Goal: Obtain resource: Download file/media

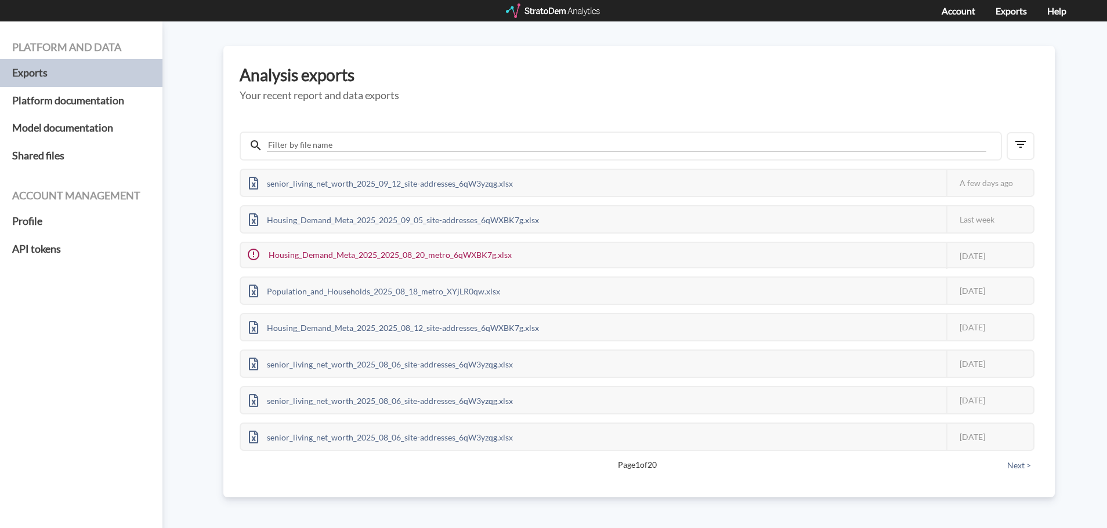
click at [546, 7] on div at bounding box center [554, 10] width 96 height 15
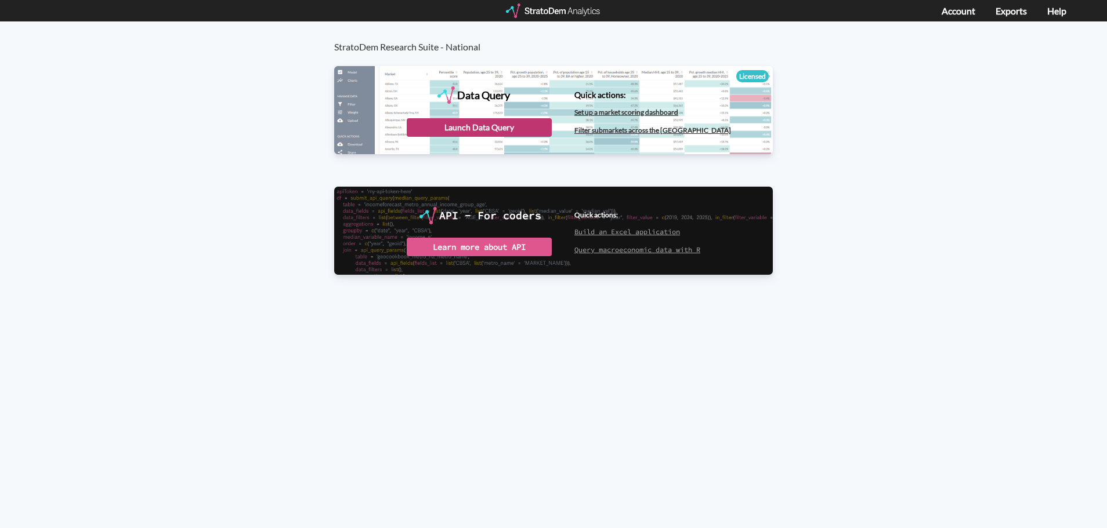
click at [495, 127] on div "Launch Data Query" at bounding box center [479, 127] width 145 height 19
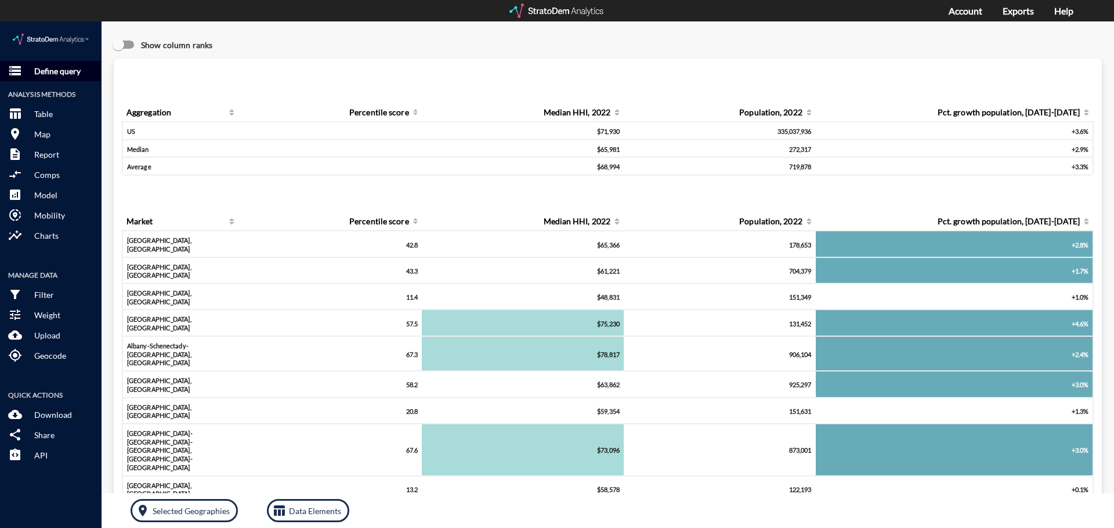
click span "storage"
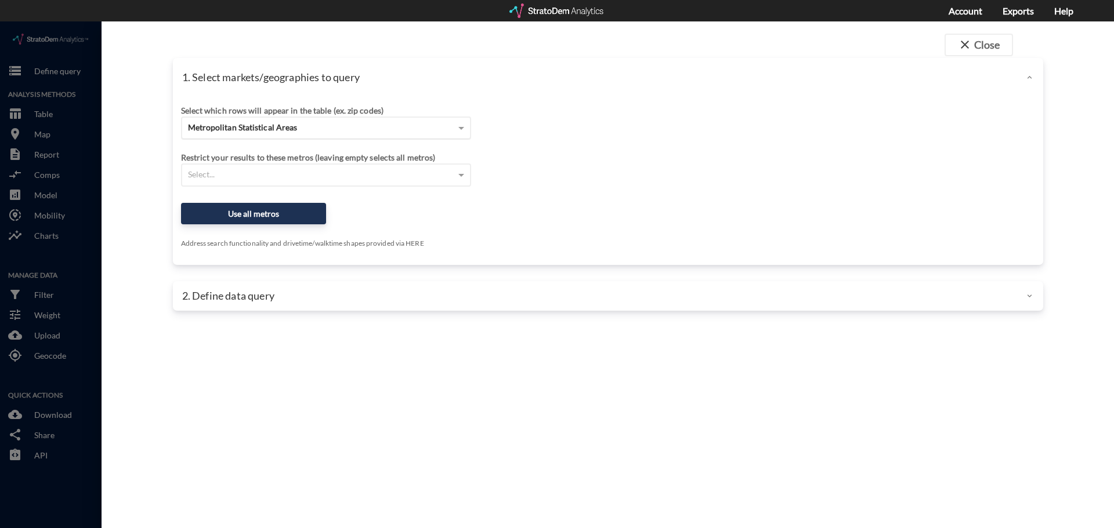
click div "Metropolitan Statistical Areas"
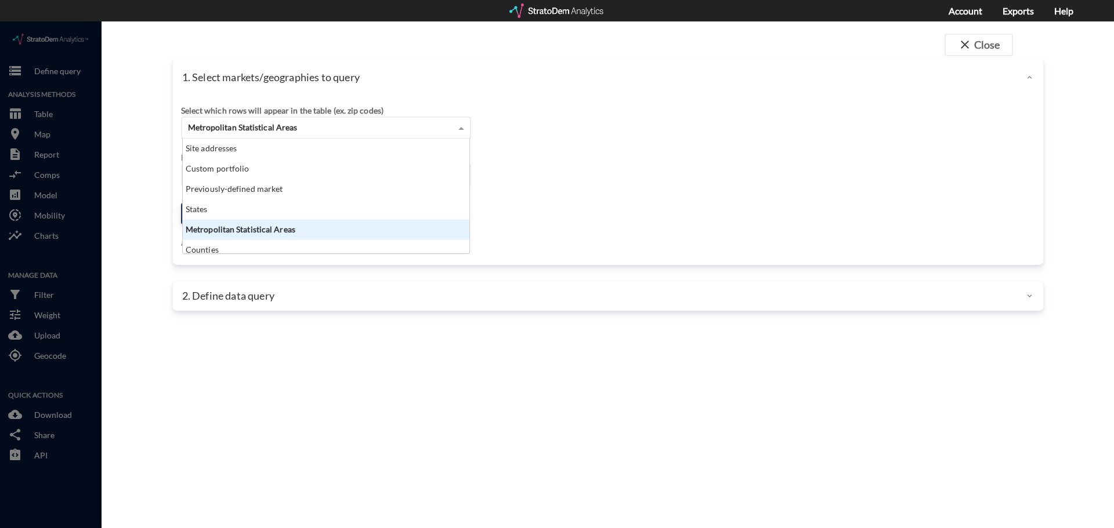
scroll to position [106, 280]
click div "Metropolitan Statistical Areas"
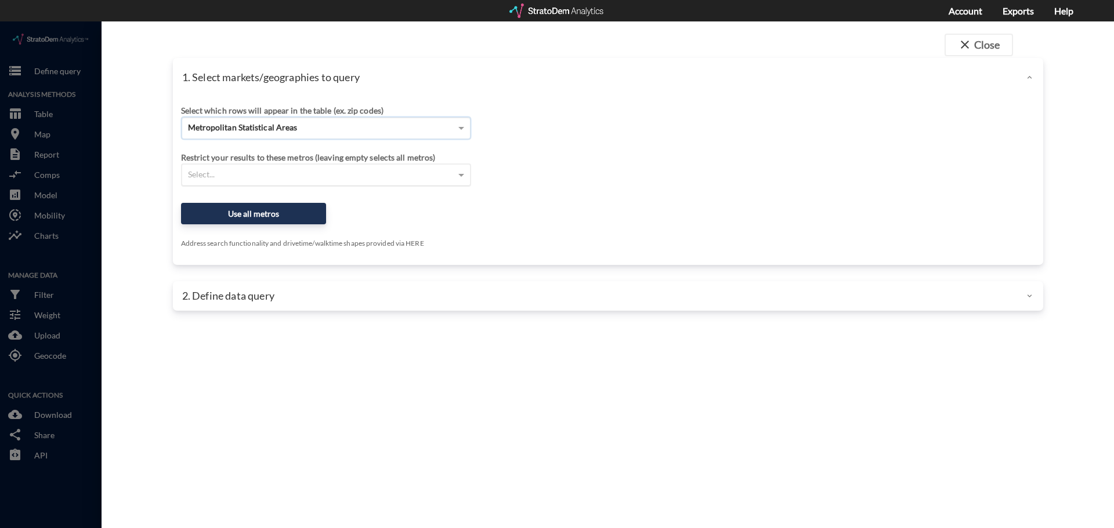
click div "Select..."
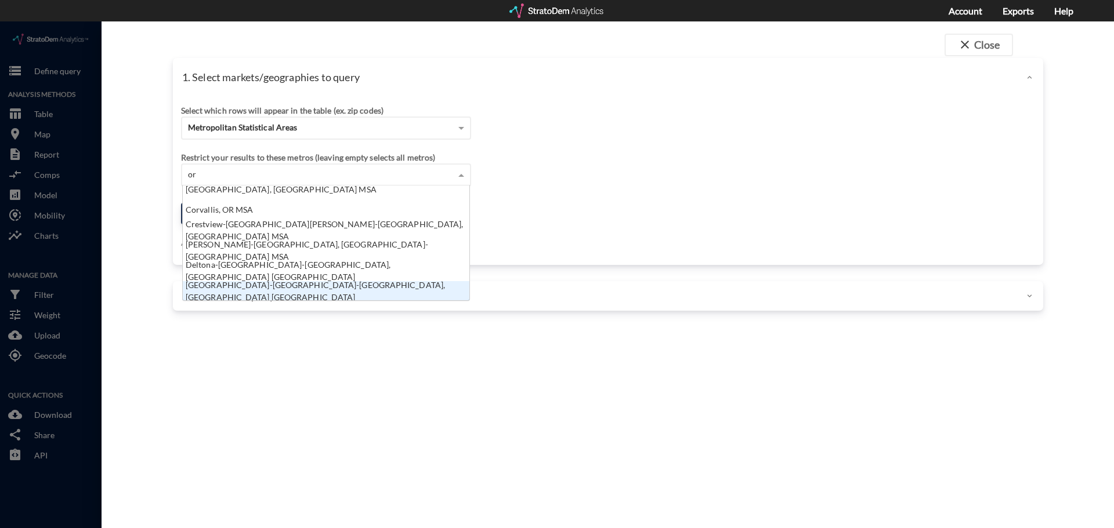
type input "o"
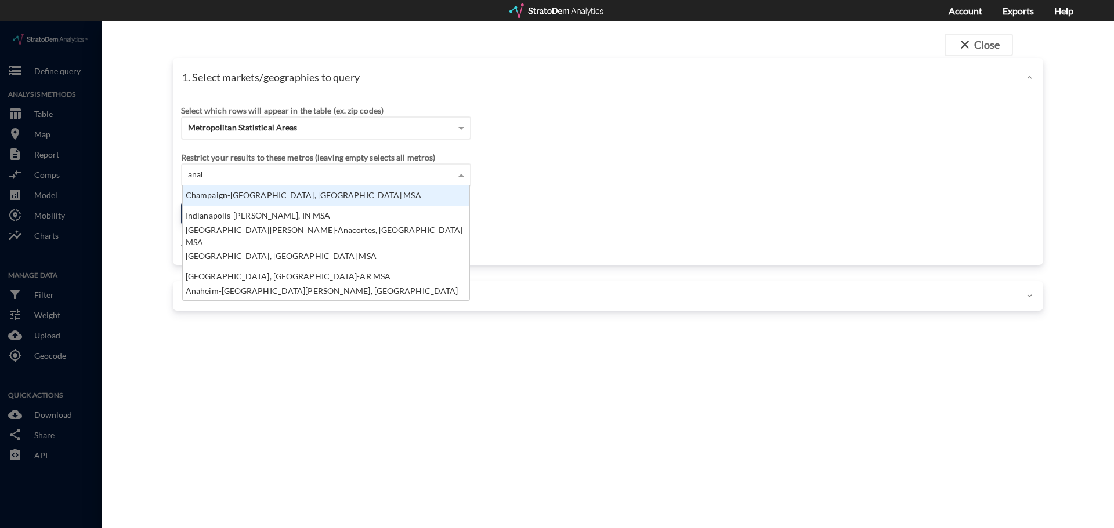
scroll to position [12, 280]
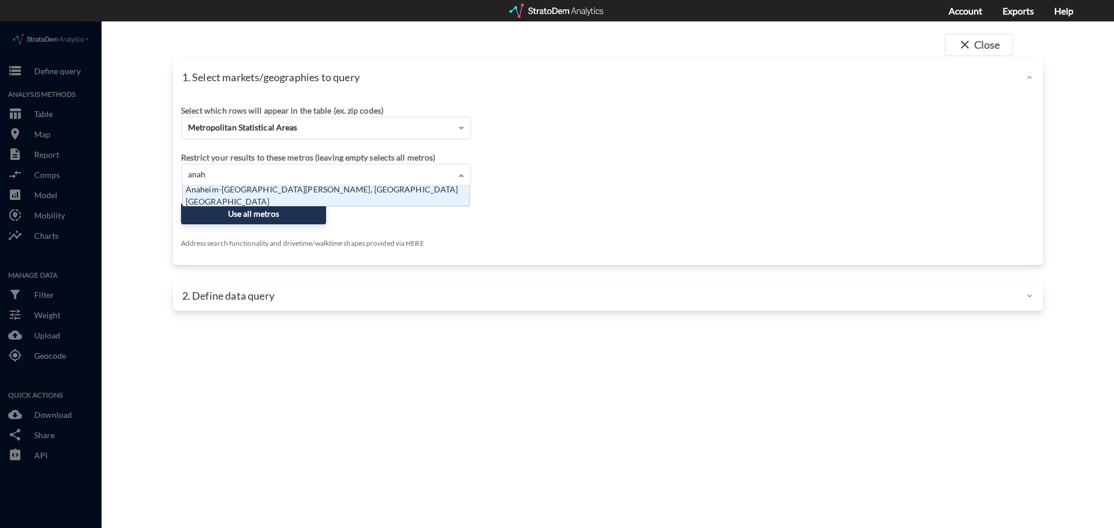
type input "anahe"
click div "Anaheim-Santa Ana-Irvine, CA MSA"
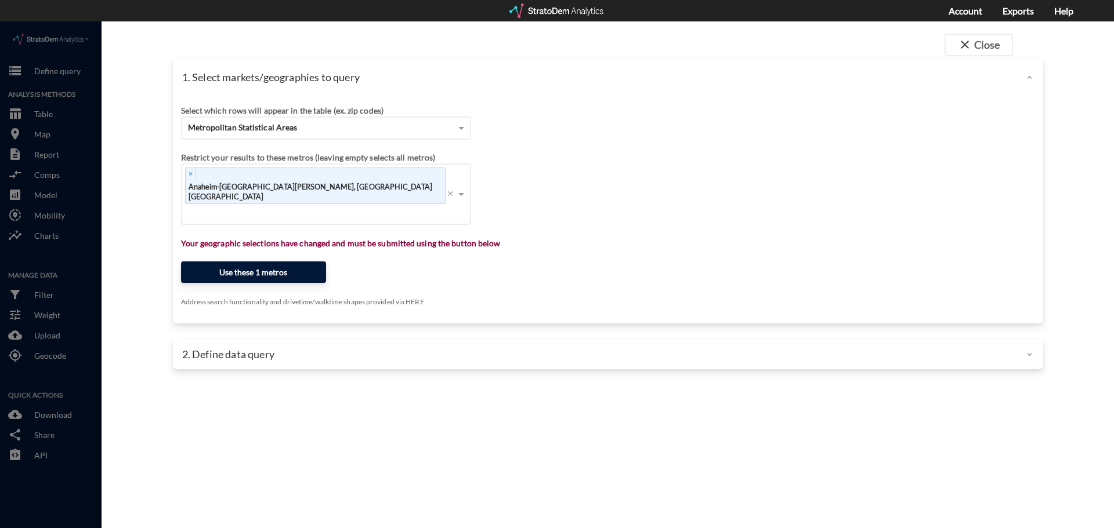
click button "Use these 1 metros"
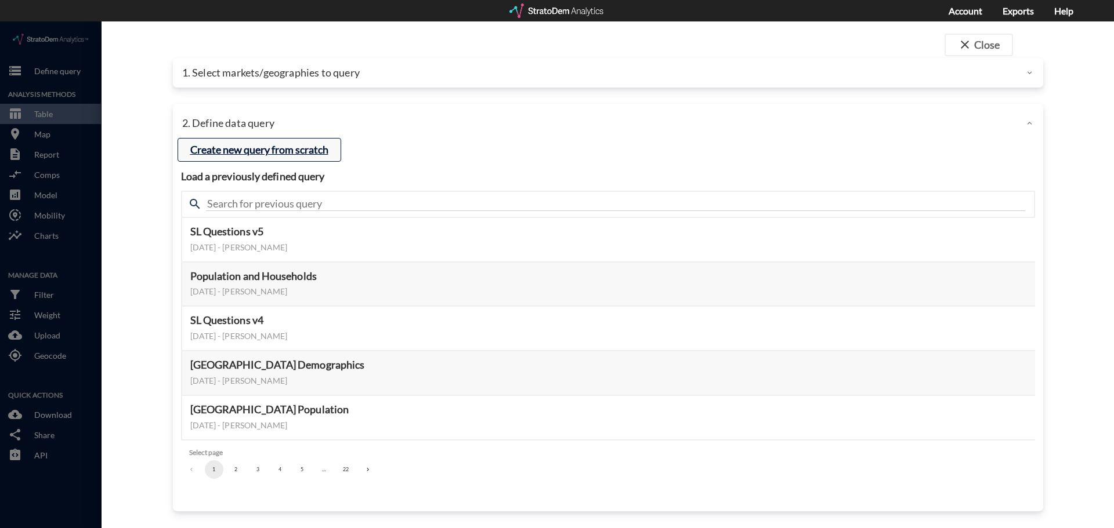
click button "Create new query from scratch"
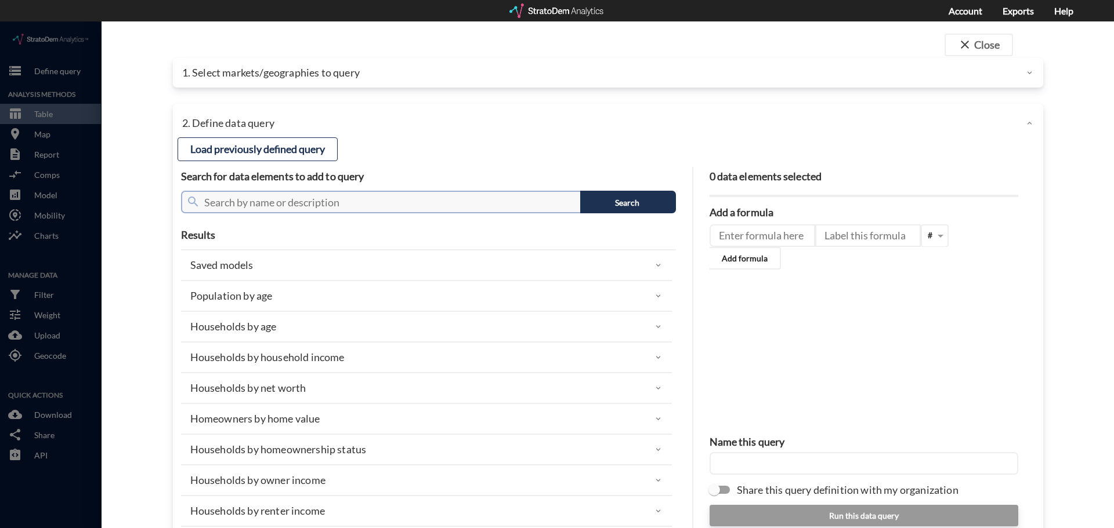
click input "text"
type input "median"
click button "Search"
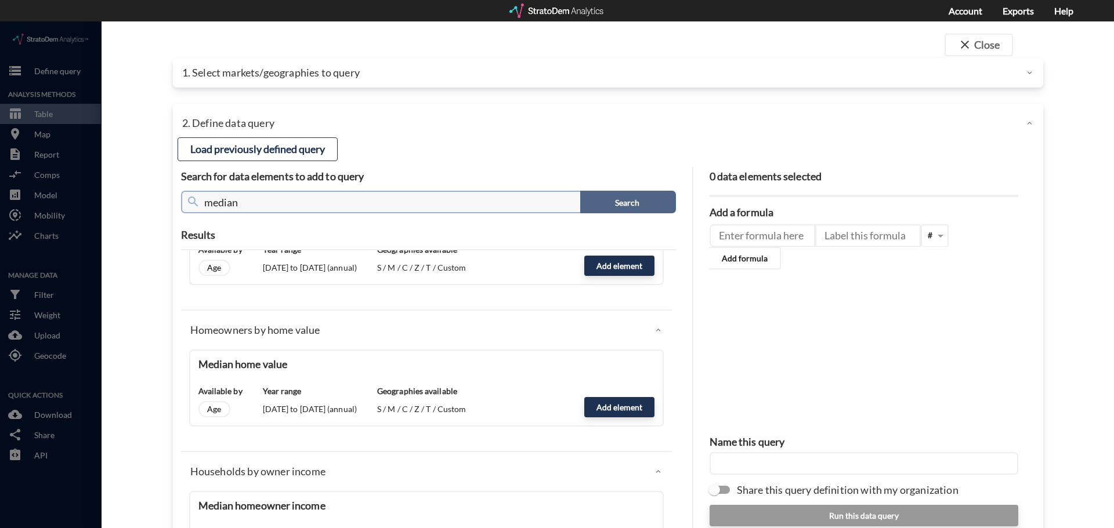
scroll to position [406, 0]
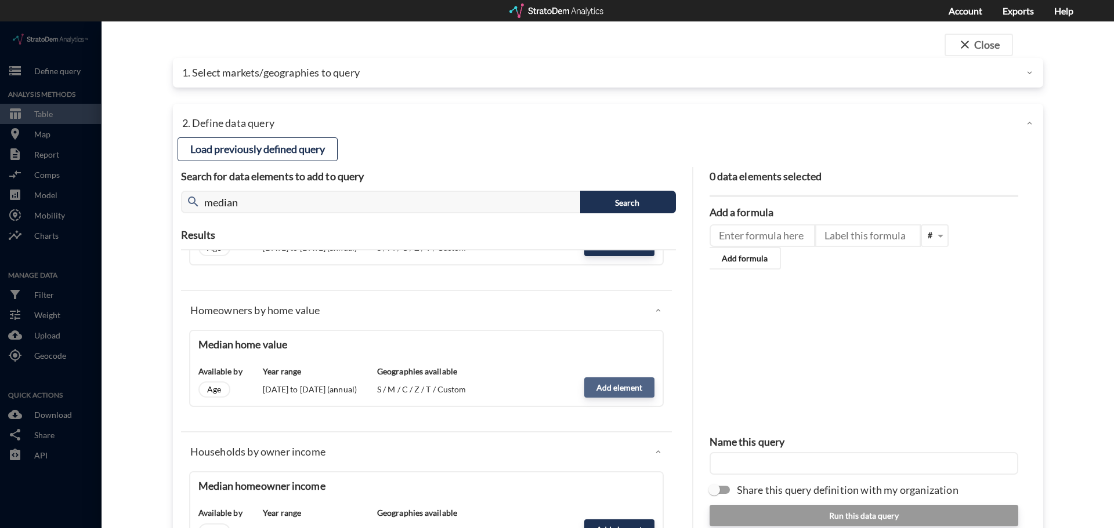
click button "Add element"
type input "HOME_VALUE_DYNAMICS"
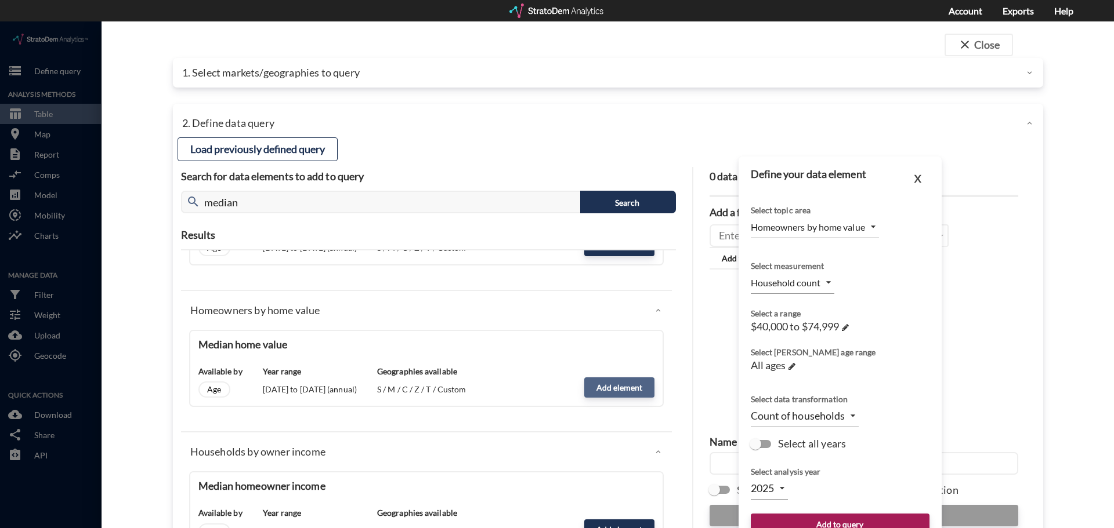
type input "MEDIAN"
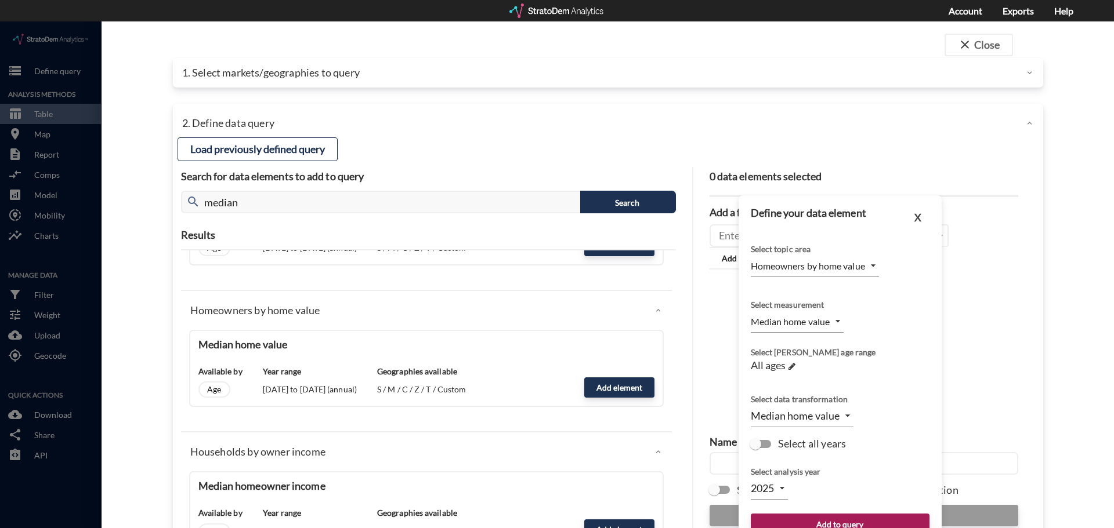
click input "Select all years"
checkbox input "true"
type input "TIME_SERIES_DL"
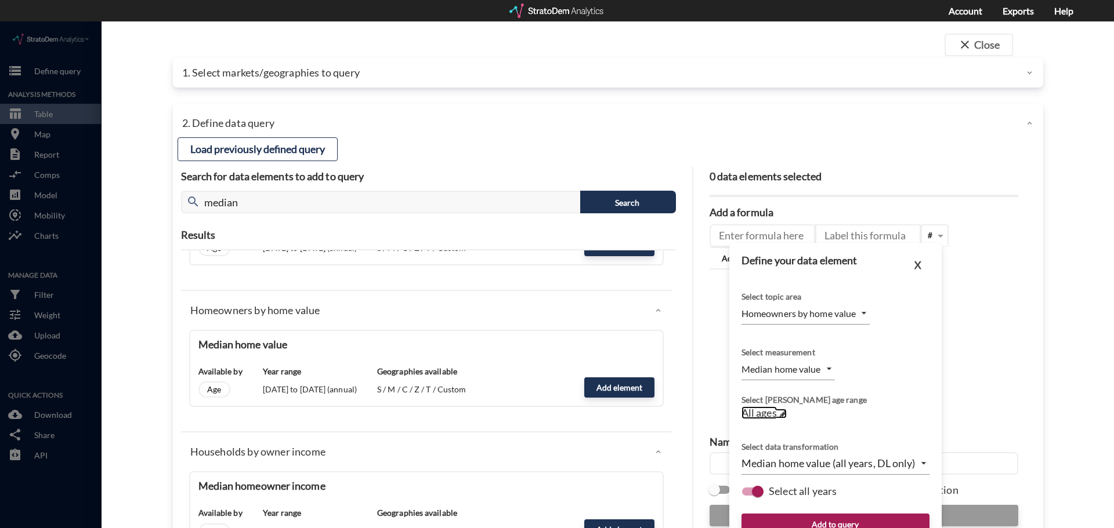
click span "All ages"
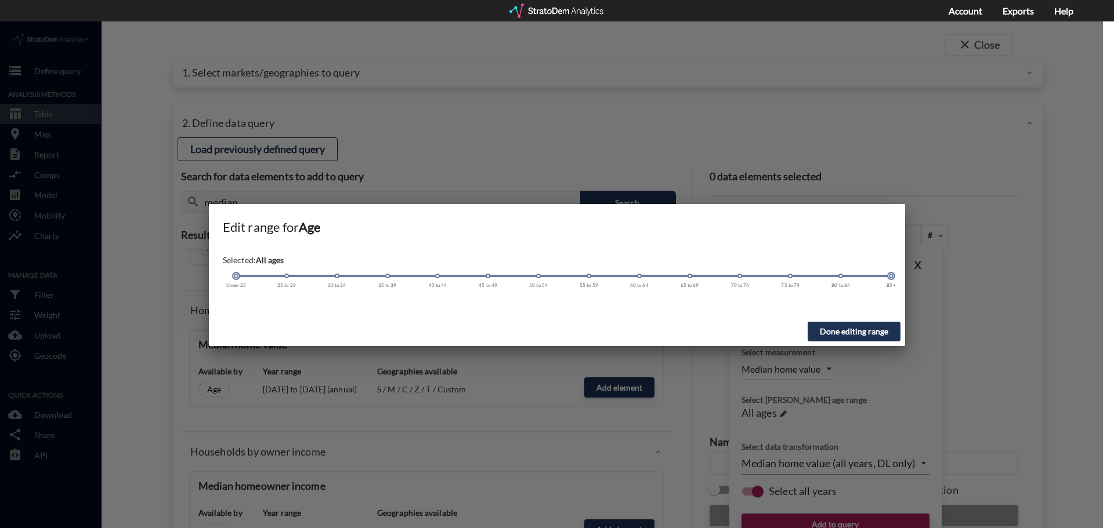
click span "35 to 39"
click div "Selected: All ages Under 25 25 to 29 30 to 34 35 to 39 40 to 44 45 to 49 50 to …"
click div
click span
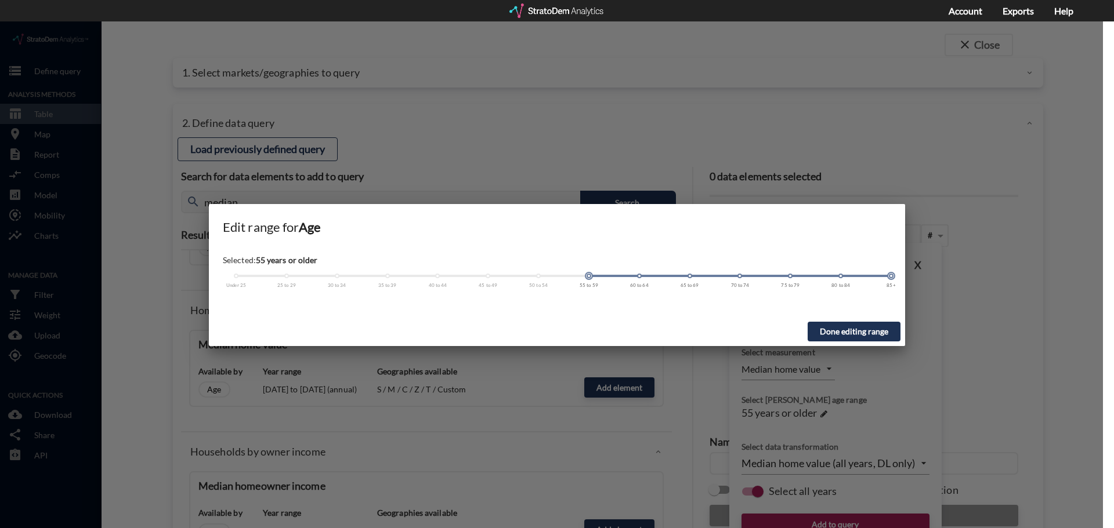
click div
click span
click div "Under 25 25 to 29 30 to 34 35 to 39 40 to 44 45 to 49 50 to 54 55 to 59 60 to 6…"
click button "Done editing range"
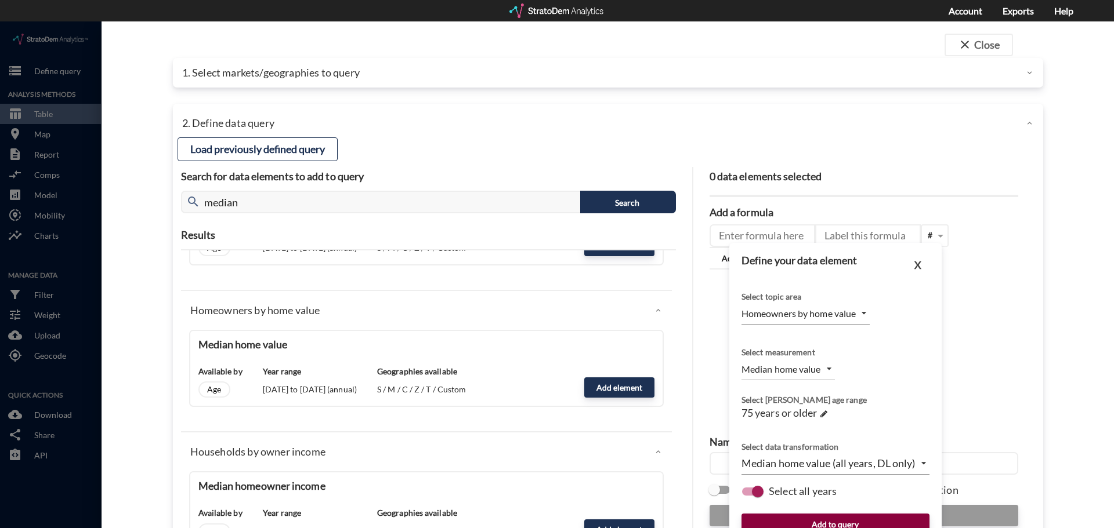
click button "Add to query"
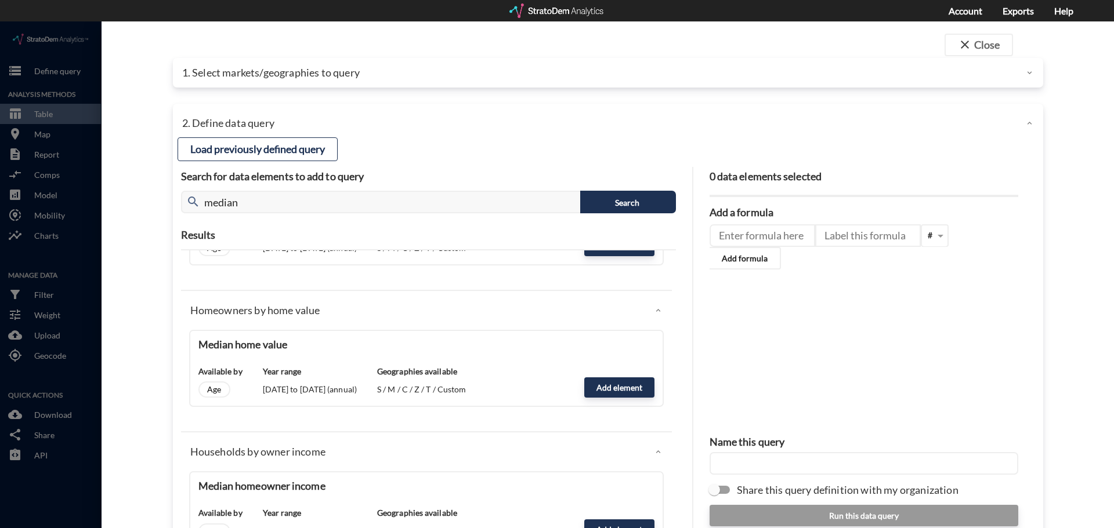
click input "text"
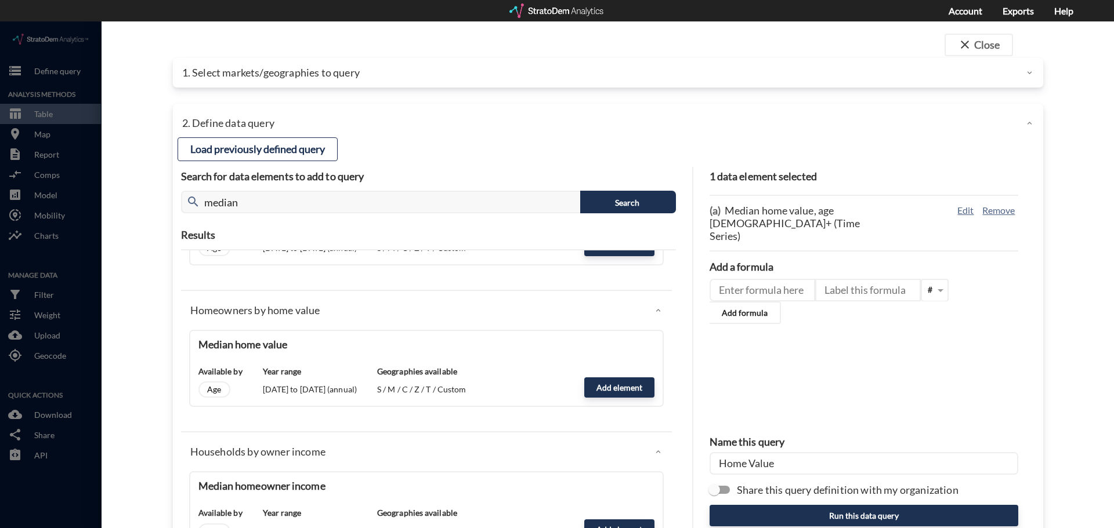
type input "Home Value"
click input "Share this query definition with my organization"
checkbox input "true"
click button "Run this data query"
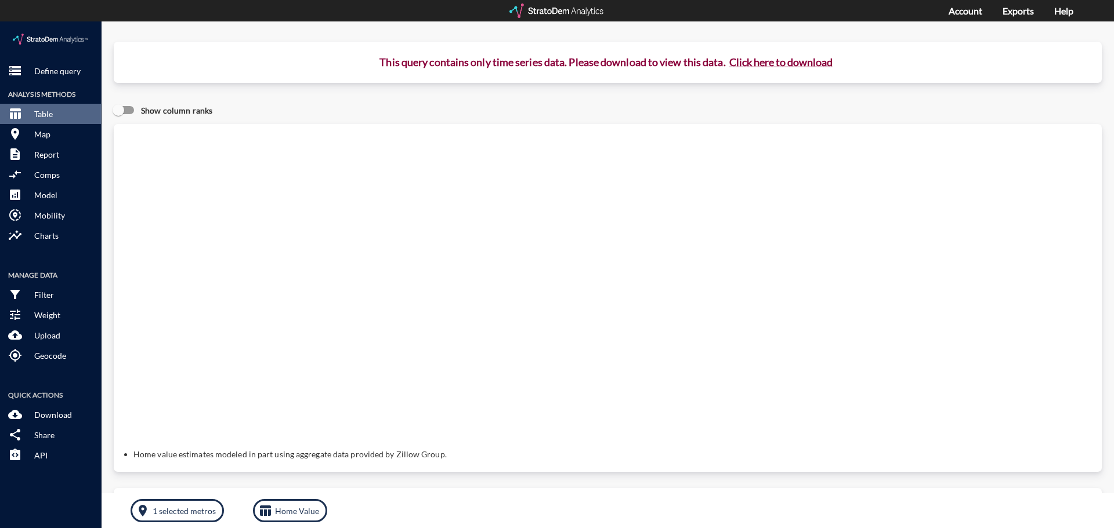
click button "Click here to download"
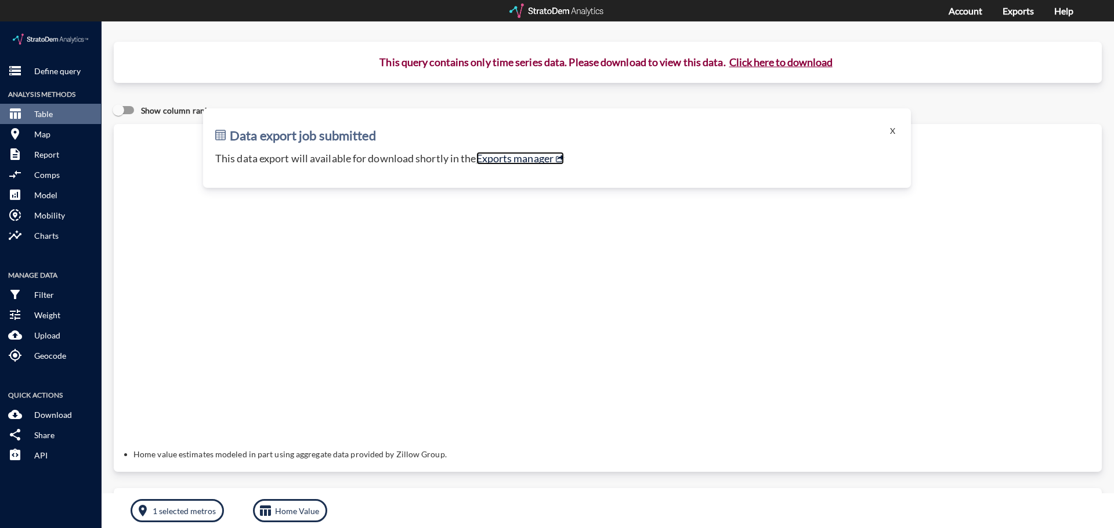
click link "Exports manager"
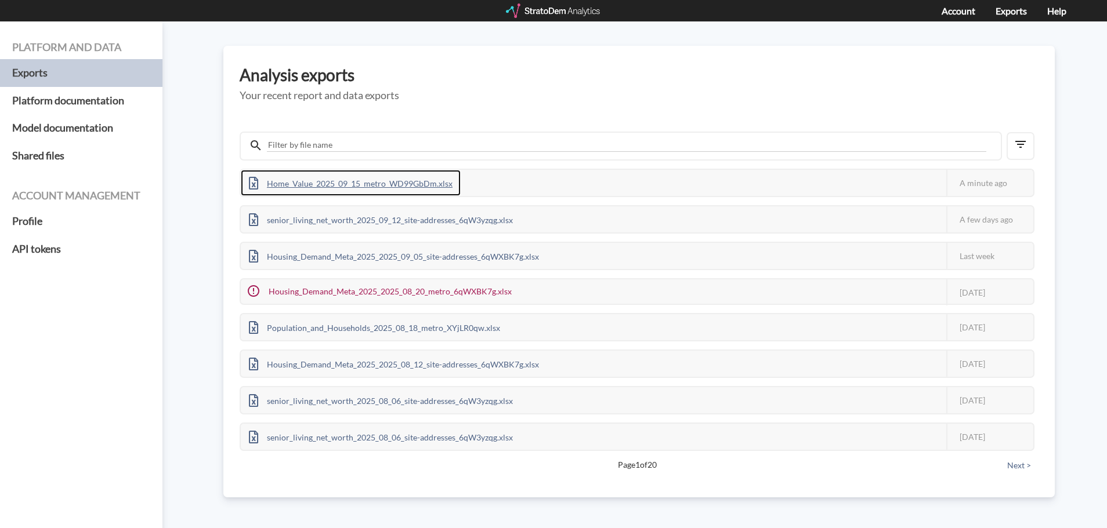
click at [313, 185] on div "Home_Value_2025_09_15_metro_WD99GbDm.xlsx" at bounding box center [351, 183] width 220 height 26
